Goal: Find contact information: Find contact information

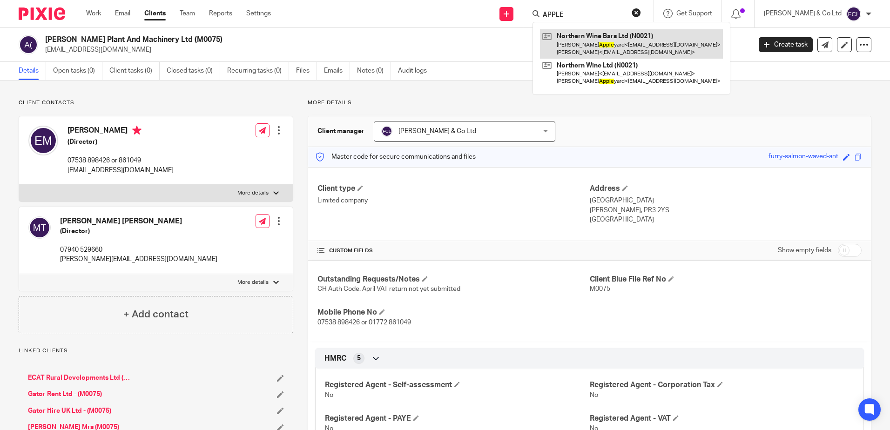
type input "APPLE"
click at [636, 46] on link at bounding box center [631, 43] width 183 height 29
click at [633, 46] on link at bounding box center [631, 43] width 183 height 29
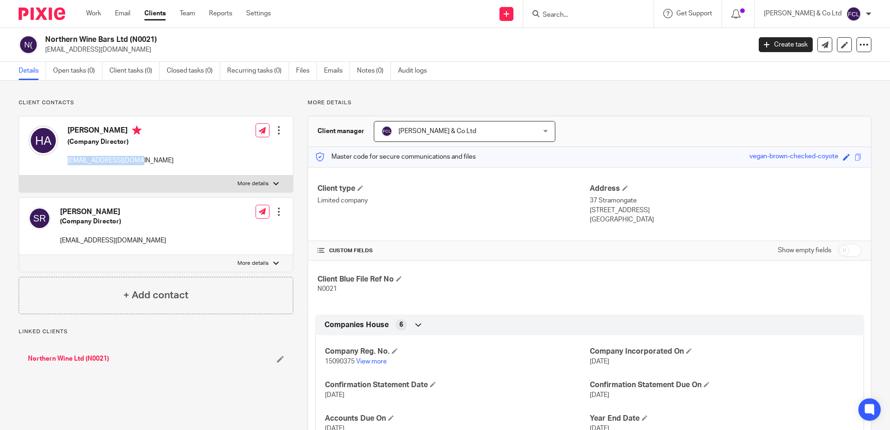
drag, startPoint x: 138, startPoint y: 161, endPoint x: 67, endPoint y: 161, distance: 70.3
click at [67, 161] on p "[EMAIL_ADDRESS][DOMAIN_NAME]" at bounding box center [120, 160] width 106 height 9
copy p "[EMAIL_ADDRESS][DOMAIN_NAME]"
